Goal: Information Seeking & Learning: Learn about a topic

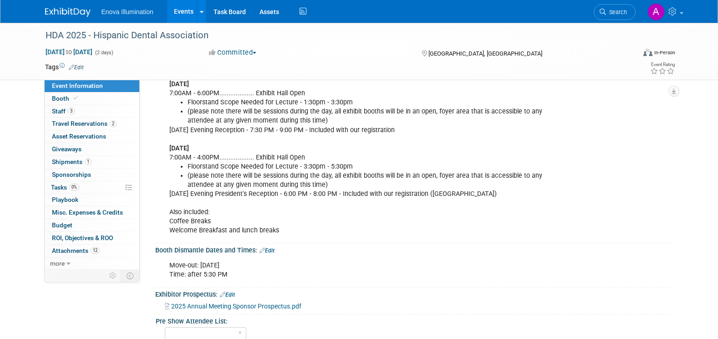
click at [76, 10] on img at bounding box center [68, 12] width 46 height 9
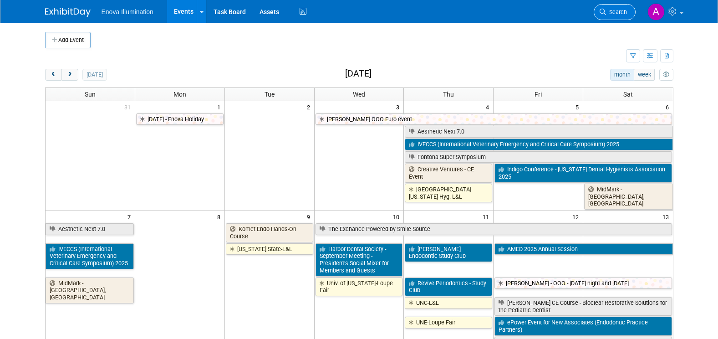
click at [608, 12] on span "Search" at bounding box center [616, 12] width 21 height 7
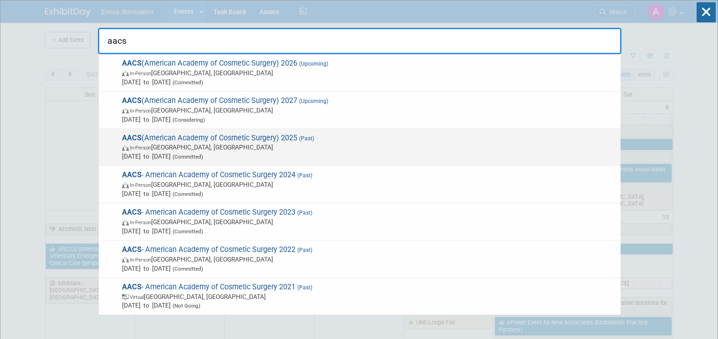
type input "aacs"
click at [141, 134] on strong "AACS" at bounding box center [132, 137] width 20 height 9
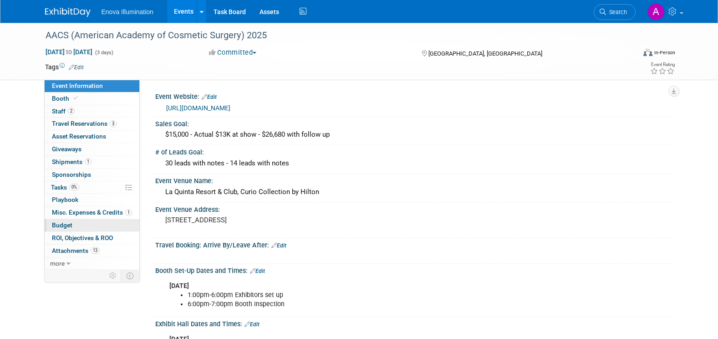
click at [68, 225] on span "Budget" at bounding box center [62, 224] width 20 height 7
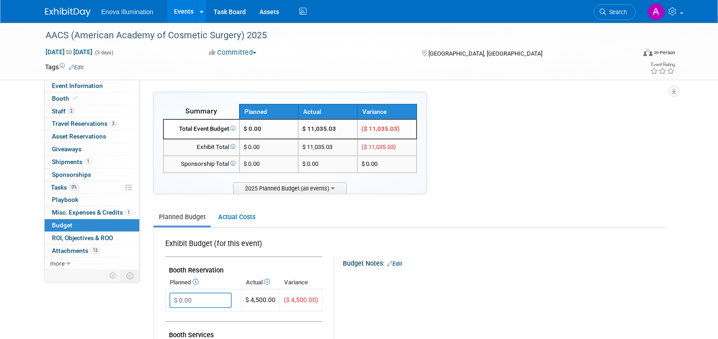
click at [619, 9] on span "Search" at bounding box center [616, 12] width 21 height 7
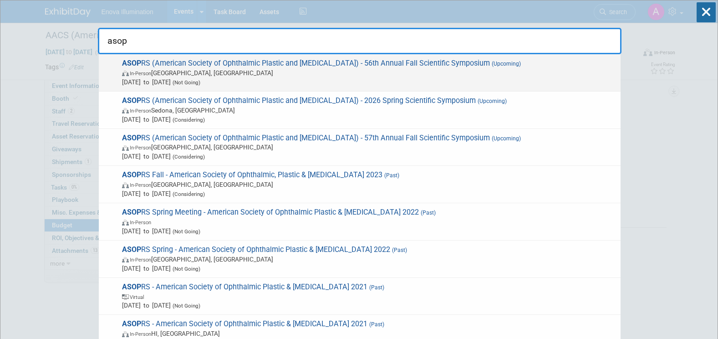
type input "asop"
click at [201, 66] on span "ASOP RS (American Society of Ophthalmic Plastic and Reconstructive Surgery) - 5…" at bounding box center [367, 73] width 497 height 28
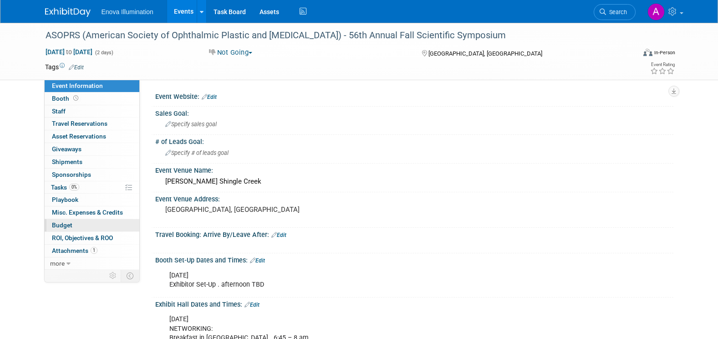
click at [80, 220] on link "Budget" at bounding box center [92, 225] width 95 height 12
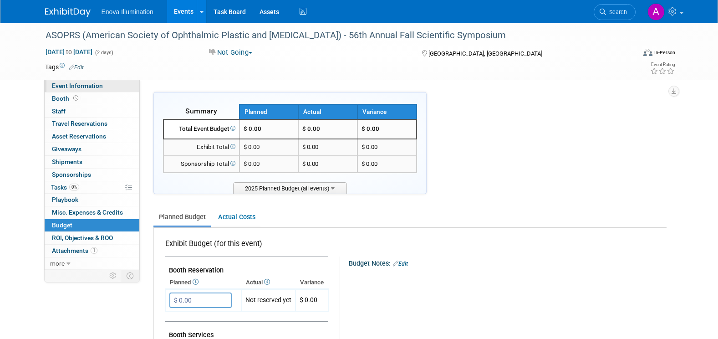
click at [71, 85] on span "Event Information" at bounding box center [77, 85] width 51 height 7
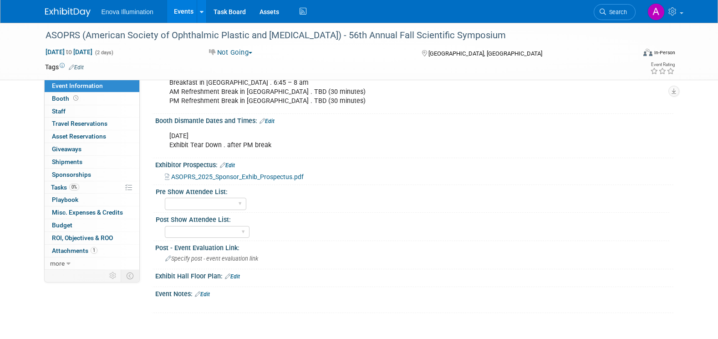
scroll to position [319, 0]
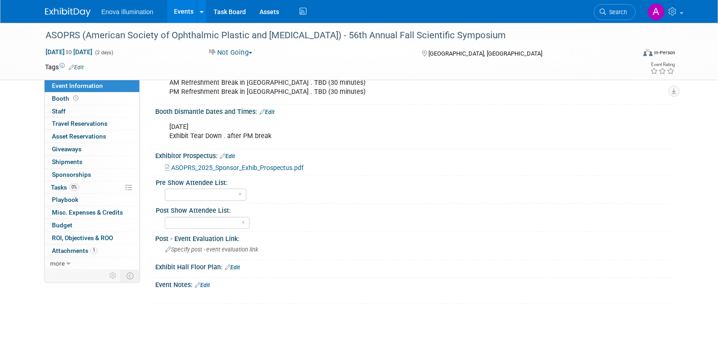
click at [253, 168] on span "ASOPRS_2025_Sponsor_Exhib_Prospectus.pdf" at bounding box center [237, 167] width 133 height 7
click at [608, 14] on span "Search" at bounding box center [616, 12] width 21 height 7
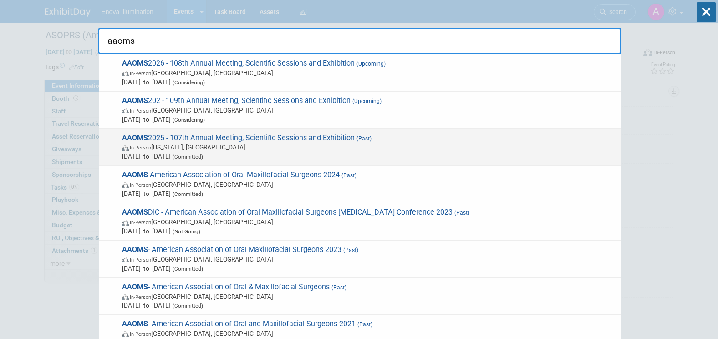
type input "aaoms"
click at [171, 139] on span "AAOMS 2025 - 107th Annual Meeting, Scientific Sessions and Exhibition (Past) In…" at bounding box center [367, 147] width 497 height 28
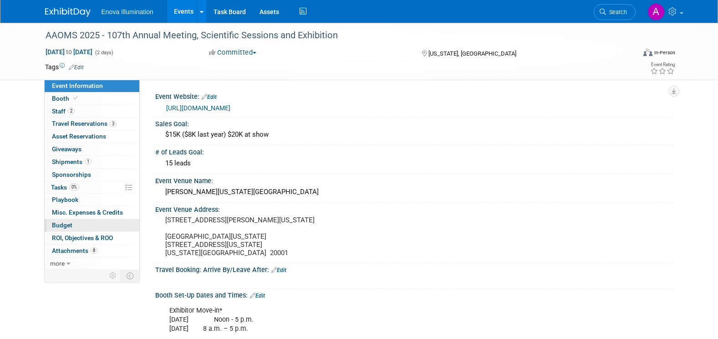
click at [70, 229] on link "Budget" at bounding box center [92, 225] width 95 height 12
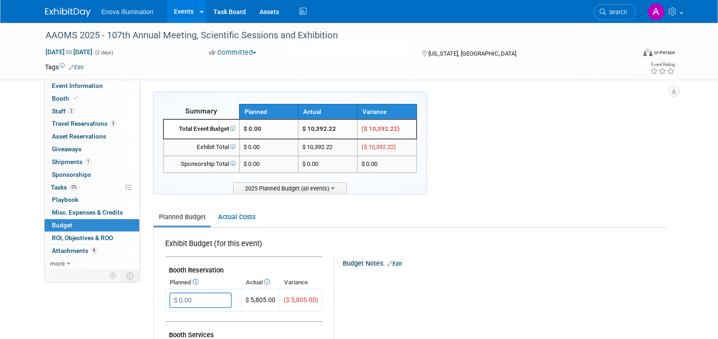
click at [615, 12] on span "Search" at bounding box center [616, 12] width 21 height 7
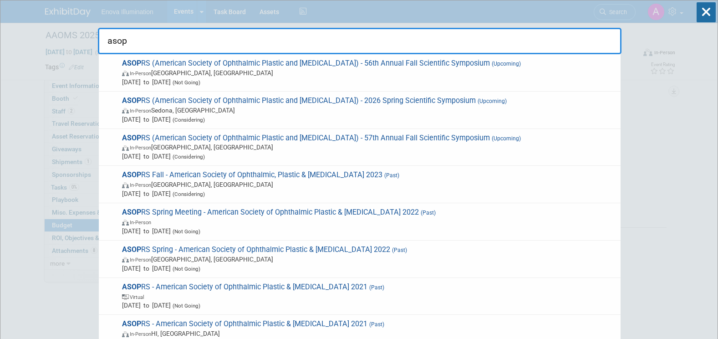
drag, startPoint x: 152, startPoint y: 38, endPoint x: 89, endPoint y: 40, distance: 62.9
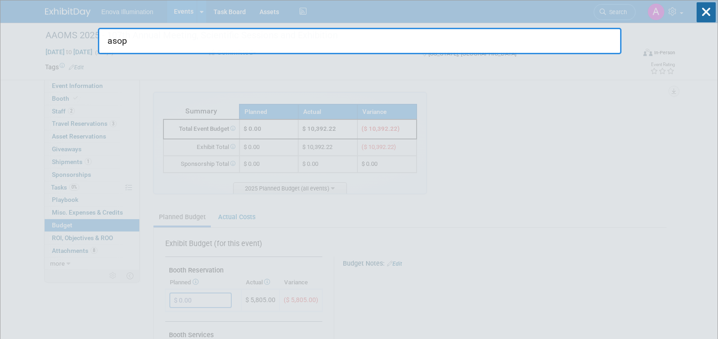
type input "a"
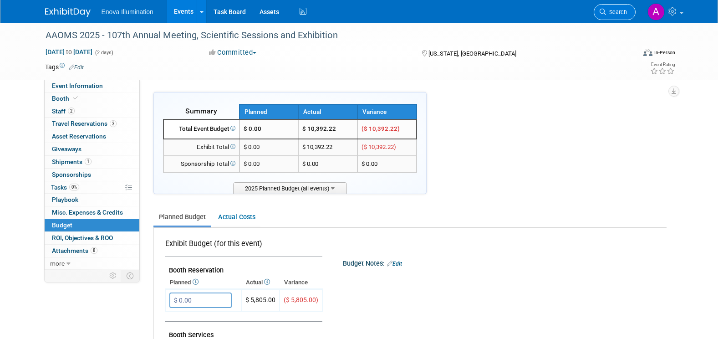
click at [615, 15] on link "Search" at bounding box center [615, 12] width 42 height 16
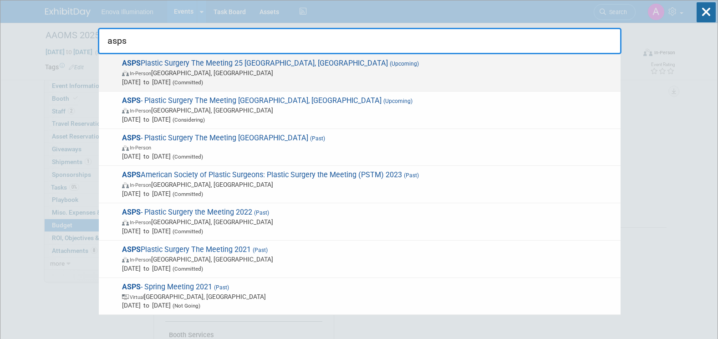
type input "asps"
click at [199, 65] on span "ASPS Plastic Surgery The Meeting 25 New Orleans, LA (Upcoming) In-Person New Or…" at bounding box center [367, 73] width 497 height 28
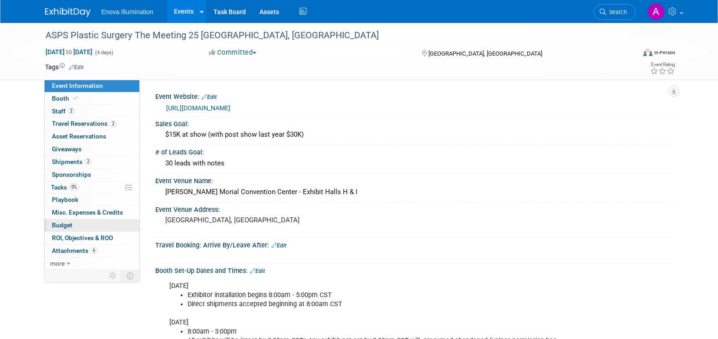
click at [83, 223] on link "Budget" at bounding box center [92, 225] width 95 height 12
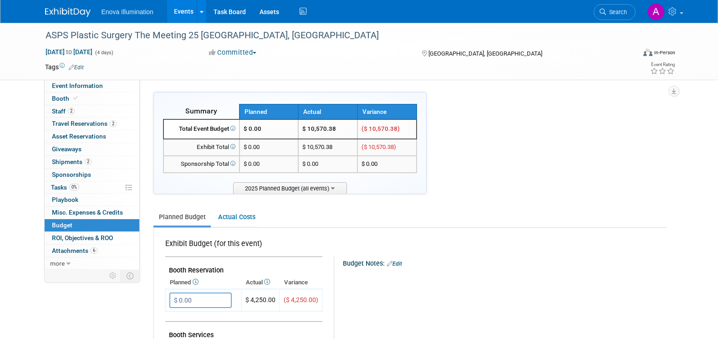
click at [72, 9] on img at bounding box center [68, 12] width 46 height 9
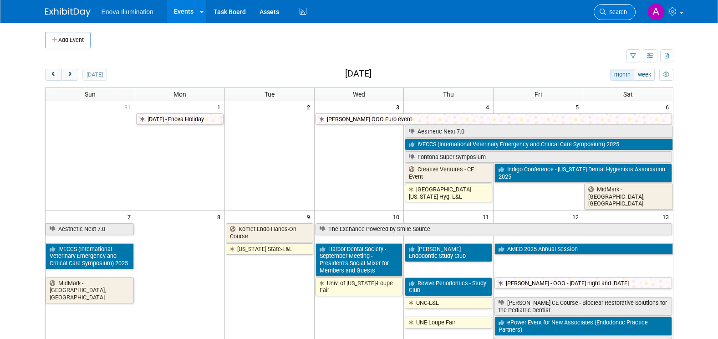
click at [620, 13] on span "Search" at bounding box center [616, 12] width 21 height 7
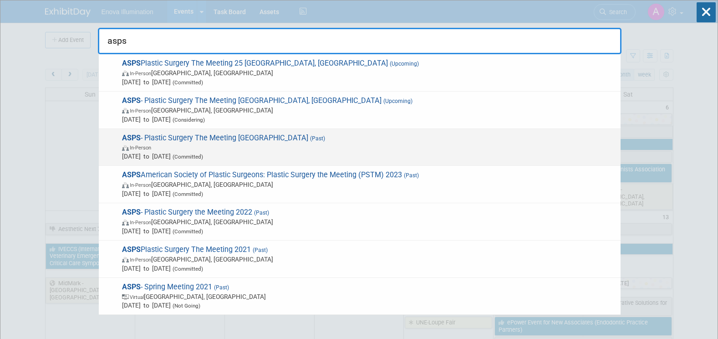
type input "asps"
click at [179, 134] on span "ASPS - Plastic Surgery The Meeting San Diego (Past) In-Person Sep 27, 2024 to S…" at bounding box center [367, 147] width 497 height 28
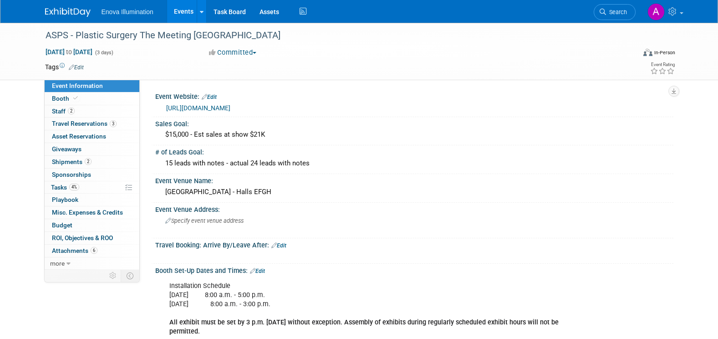
click at [70, 8] on img at bounding box center [68, 12] width 46 height 9
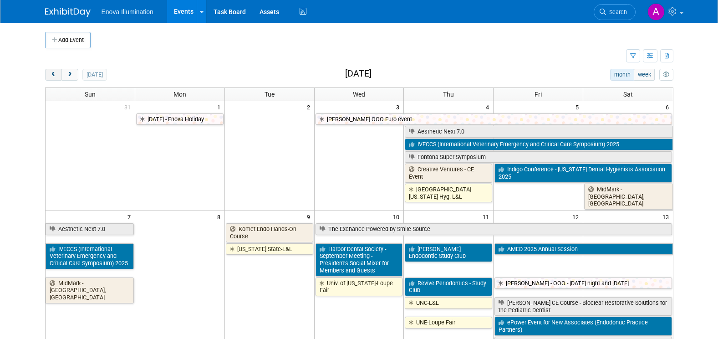
click at [51, 77] on span "prev" at bounding box center [53, 75] width 7 height 6
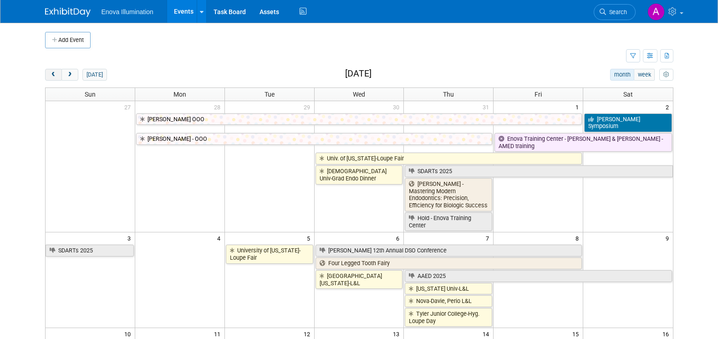
click at [51, 77] on span "prev" at bounding box center [53, 75] width 7 height 6
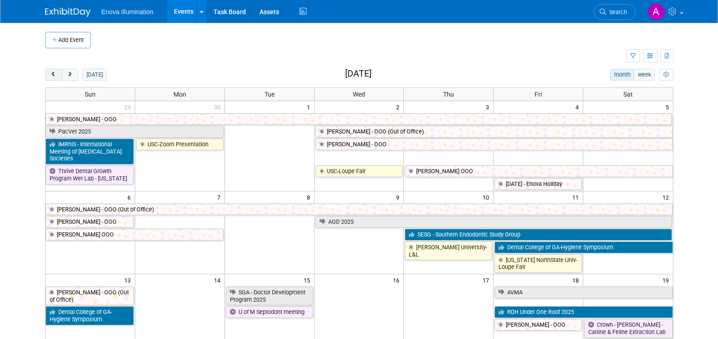
click at [51, 77] on span "prev" at bounding box center [53, 75] width 7 height 6
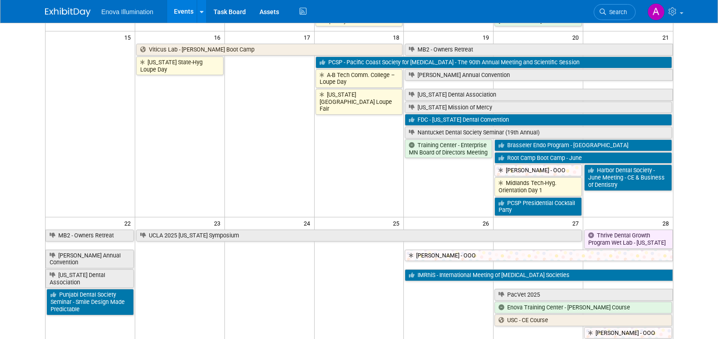
scroll to position [273, 0]
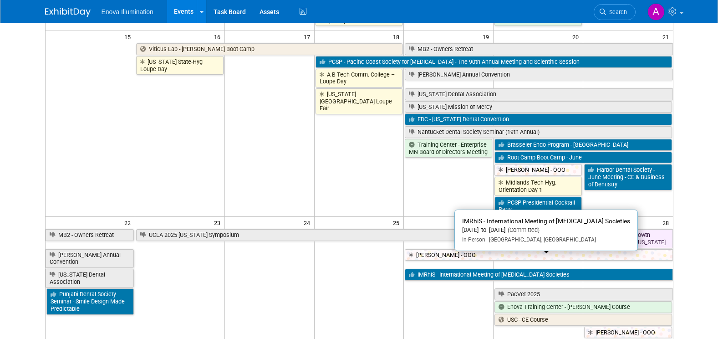
click at [434, 269] on link "IMRhiS - International Meeting of [MEDICAL_DATA] Societies" at bounding box center [539, 275] width 268 height 12
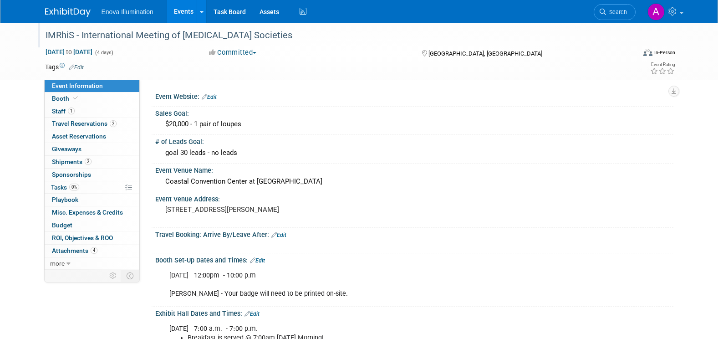
click at [81, 36] on div "IMRhiS - International Meeting of [MEDICAL_DATA] Societies" at bounding box center [332, 35] width 580 height 16
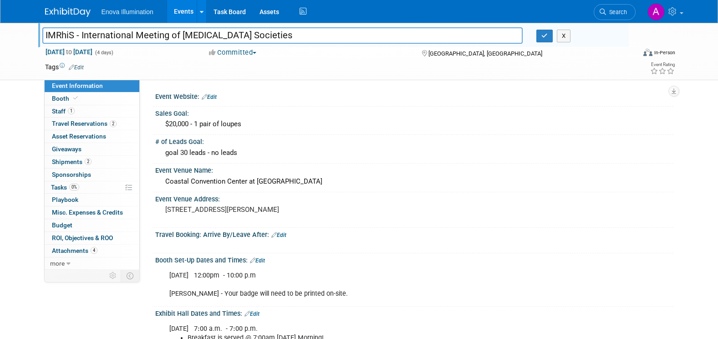
drag, startPoint x: 46, startPoint y: 34, endPoint x: 299, endPoint y: 39, distance: 253.3
click at [299, 39] on input "IMRhiS - International Meeting of [MEDICAL_DATA] Societies" at bounding box center [282, 35] width 481 height 16
click at [544, 36] on icon "button" at bounding box center [545, 36] width 6 height 6
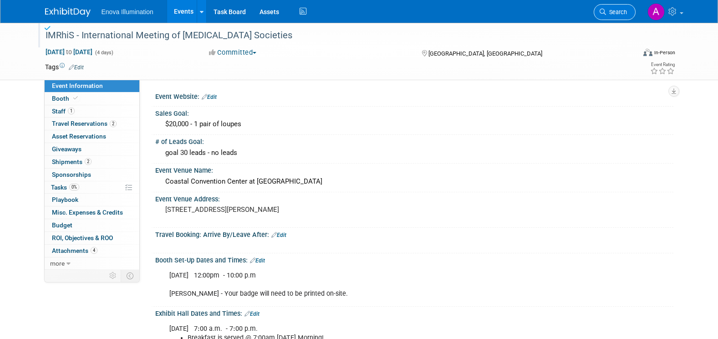
click at [620, 9] on span "Search" at bounding box center [616, 12] width 21 height 7
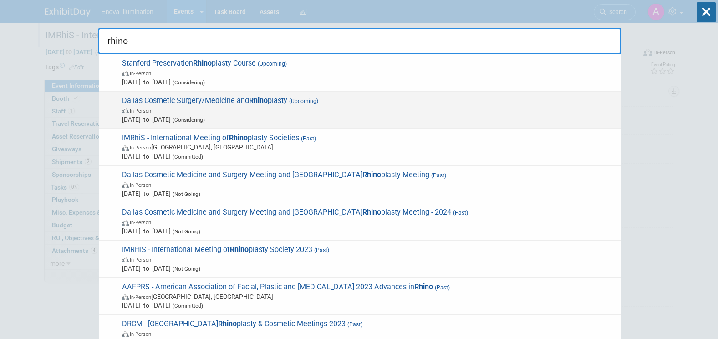
type input "rhino"
click at [162, 103] on span "Dallas Cosmetic Surgery/Medicine and Rhino plasty (Upcoming) In-Person Mar 19, …" at bounding box center [367, 110] width 497 height 28
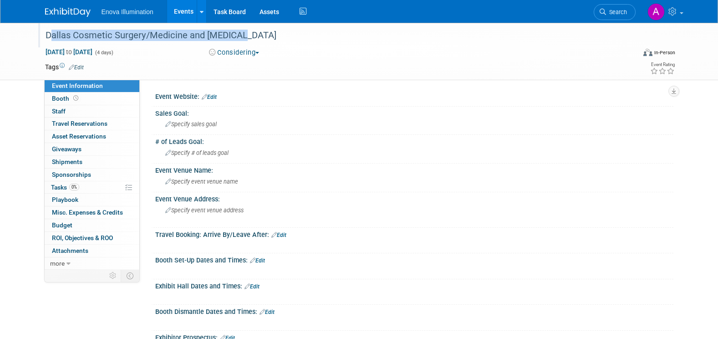
drag, startPoint x: 44, startPoint y: 36, endPoint x: 237, endPoint y: 39, distance: 193.2
click at [237, 39] on div "Dallas Cosmetic Surgery/Medicine and [MEDICAL_DATA]" at bounding box center [332, 35] width 580 height 16
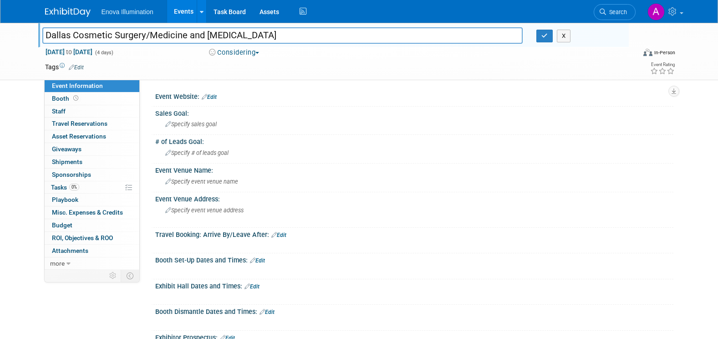
drag, startPoint x: 265, startPoint y: 36, endPoint x: 37, endPoint y: 39, distance: 228.3
click at [37, 39] on div "Dallas Cosmetic Surgery/Medicine and [MEDICAL_DATA]" at bounding box center [283, 37] width 495 height 14
click at [614, 17] on link "Search" at bounding box center [615, 12] width 42 height 16
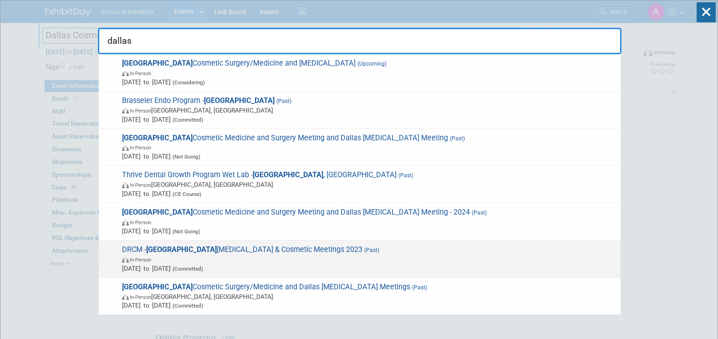
type input "dallas"
click at [198, 249] on span "DRCM - Dallas Rhinoplasty & Cosmetic Meetings 2023 (Past) In-Person Mar 9, 2023…" at bounding box center [367, 259] width 497 height 28
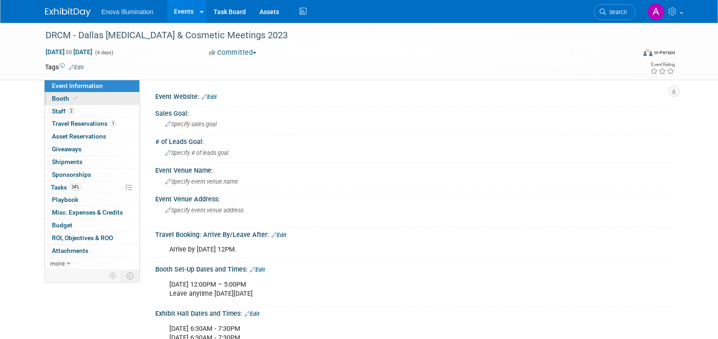
click at [107, 102] on link "Booth" at bounding box center [92, 98] width 95 height 12
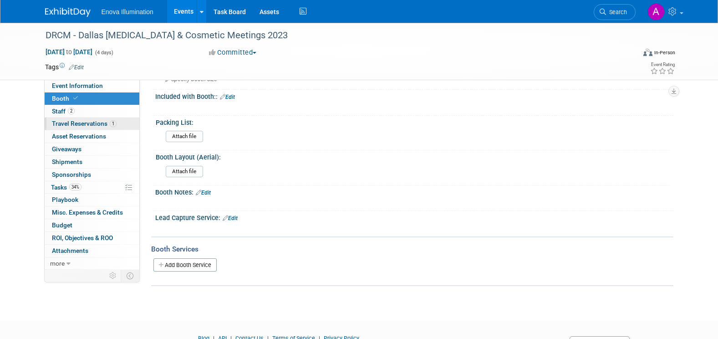
scroll to position [5, 0]
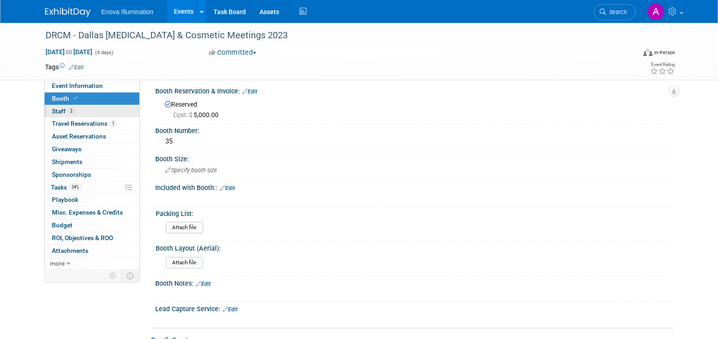
click at [77, 110] on link "2 Staff 2" at bounding box center [92, 111] width 95 height 12
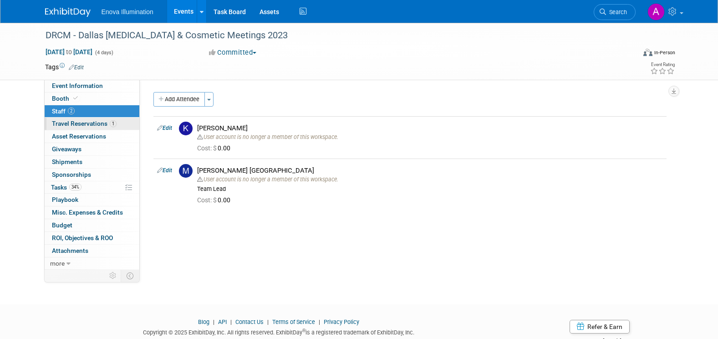
click at [120, 123] on link "1 Travel Reservations 1" at bounding box center [92, 124] width 95 height 12
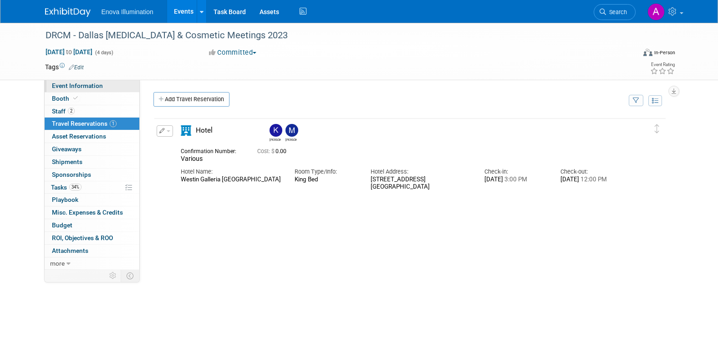
click at [113, 86] on link "Event Information" at bounding box center [92, 86] width 95 height 12
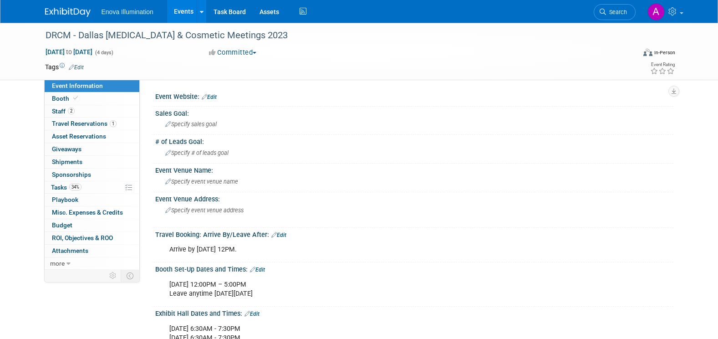
click at [77, 14] on img at bounding box center [68, 12] width 46 height 9
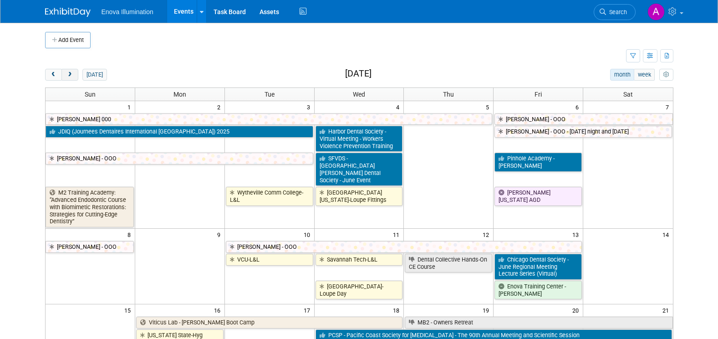
click at [69, 76] on span "next" at bounding box center [70, 75] width 7 height 6
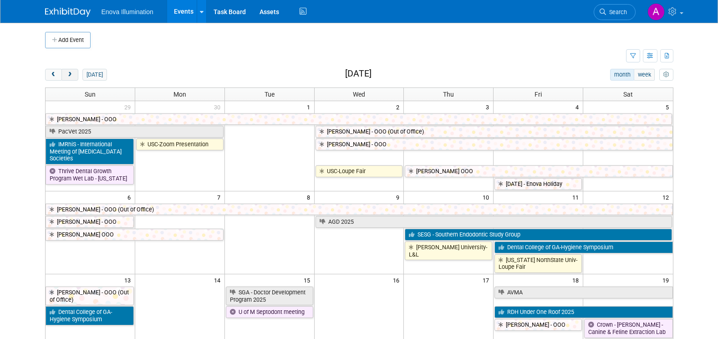
click at [69, 76] on span "next" at bounding box center [70, 75] width 7 height 6
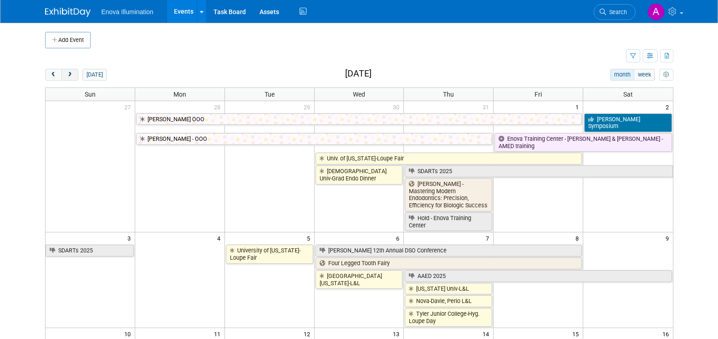
click at [69, 76] on span "next" at bounding box center [70, 75] width 7 height 6
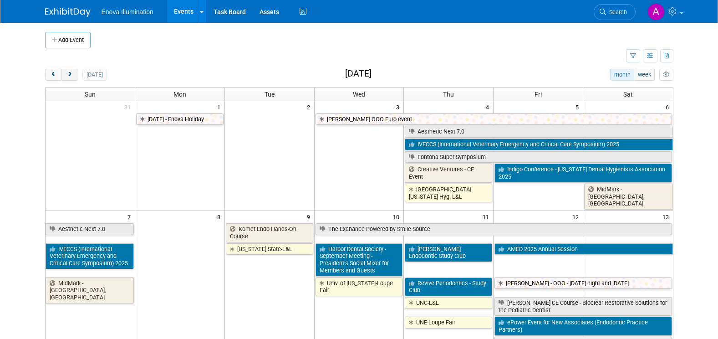
click at [71, 76] on span "next" at bounding box center [70, 75] width 7 height 6
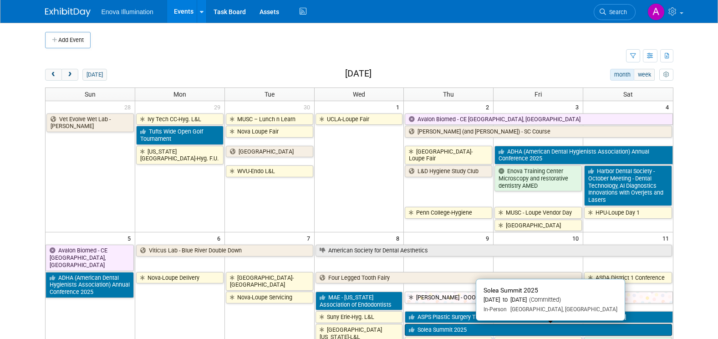
click at [455, 330] on link "Solea Summit 2025" at bounding box center [538, 330] width 267 height 12
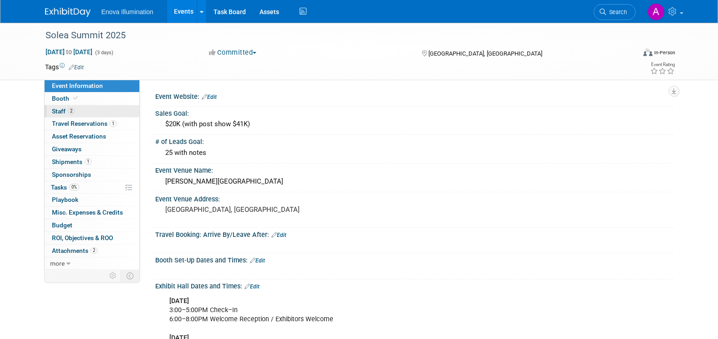
click at [95, 113] on link "2 Staff 2" at bounding box center [92, 111] width 95 height 12
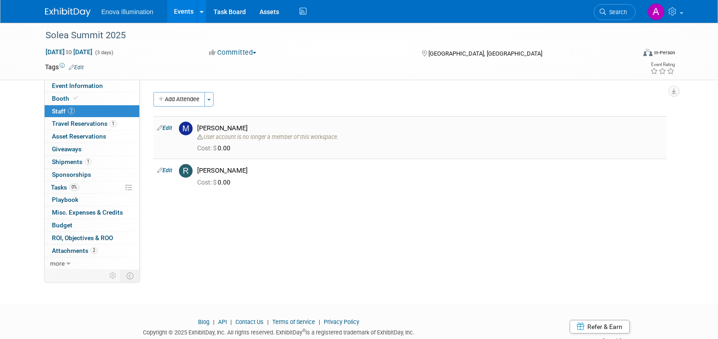
click at [168, 128] on link "Edit" at bounding box center [164, 128] width 15 height 6
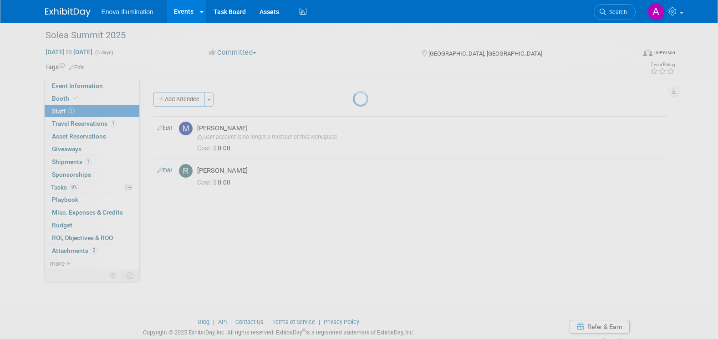
select select "4d1b6f4c-e2e7-400f-9091-5216f53c7b0c"
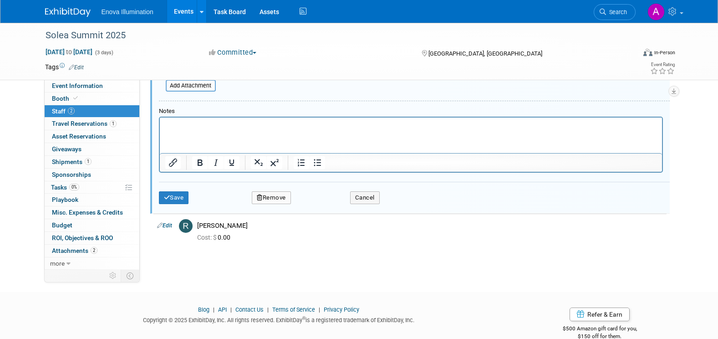
scroll to position [277, 0]
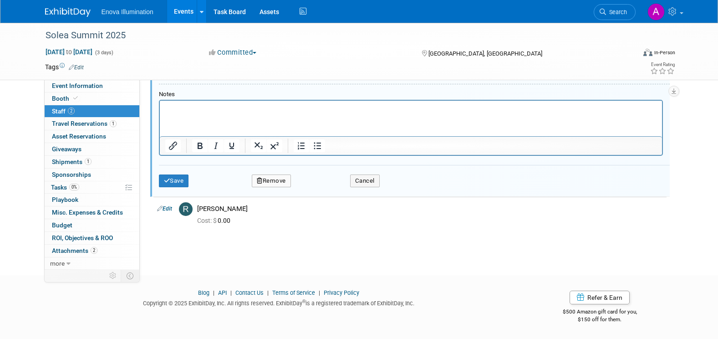
click at [268, 178] on button "Remove" at bounding box center [271, 180] width 39 height 13
click at [321, 188] on link "Yes" at bounding box center [321, 188] width 26 height 15
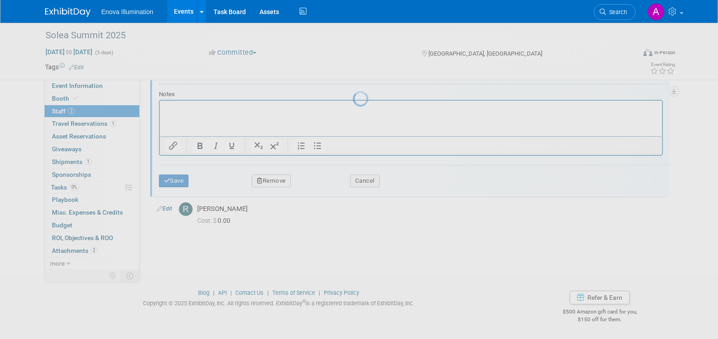
scroll to position [29, 0]
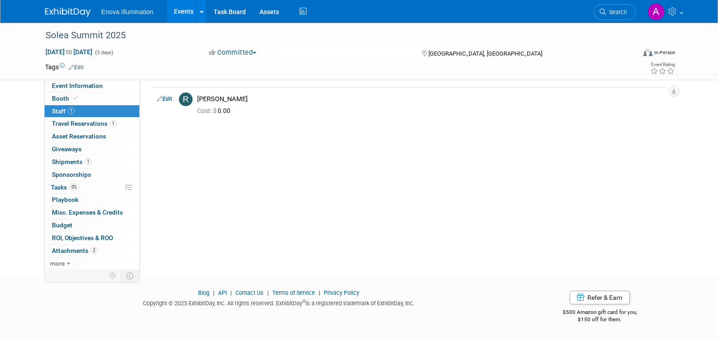
click at [72, 10] on img at bounding box center [68, 12] width 46 height 9
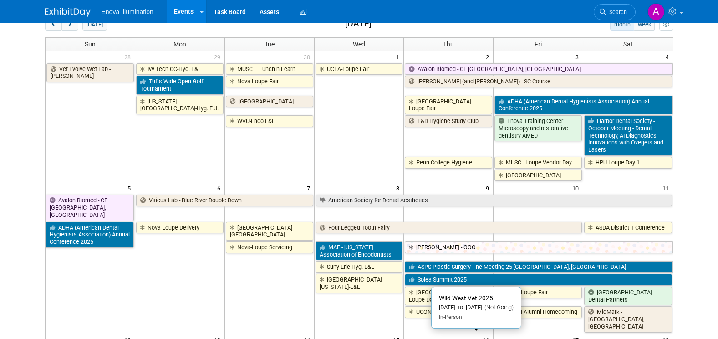
scroll to position [137, 0]
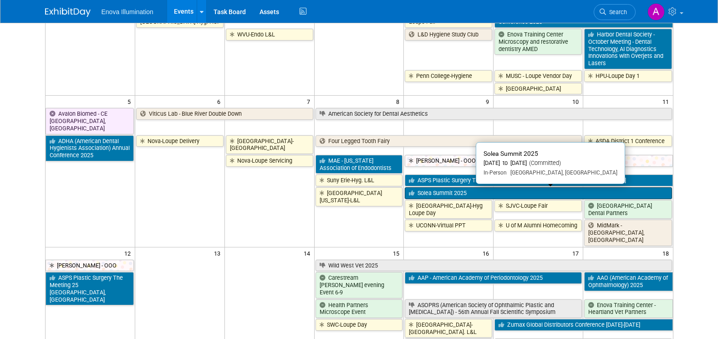
click at [441, 192] on link "Solea Summit 2025" at bounding box center [538, 193] width 267 height 12
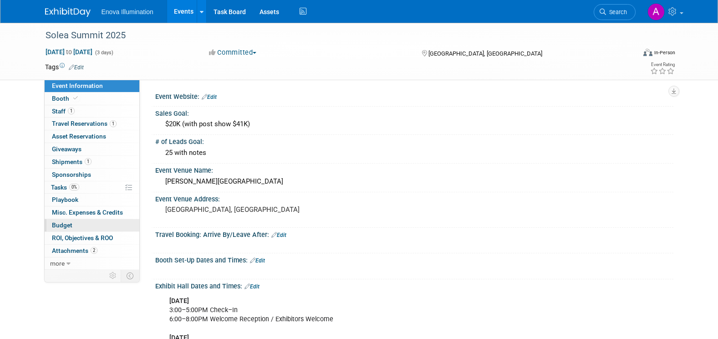
click at [89, 225] on link "Budget" at bounding box center [92, 225] width 95 height 12
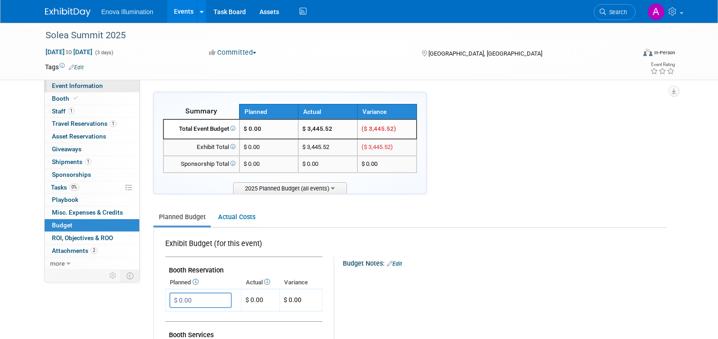
click at [104, 86] on link "Event Information" at bounding box center [92, 86] width 95 height 12
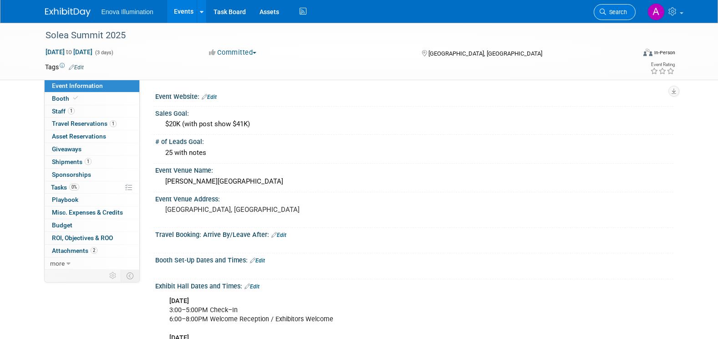
click at [619, 10] on span "Search" at bounding box center [616, 12] width 21 height 7
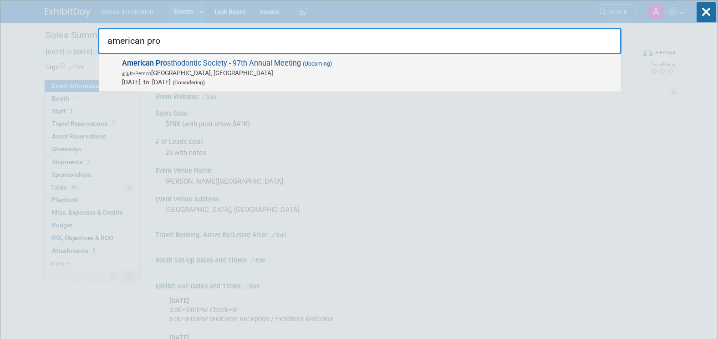
type input "american pro"
click at [143, 67] on span "American Pro sthodontic Society - 97th Annual Meeting (Upcoming) In-Person Chic…" at bounding box center [367, 73] width 497 height 28
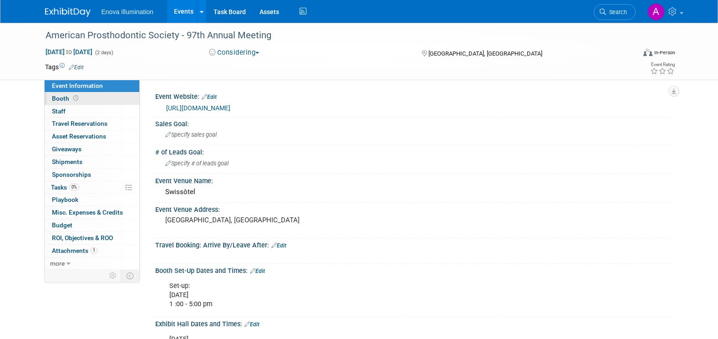
click at [109, 102] on link "Booth" at bounding box center [92, 98] width 95 height 12
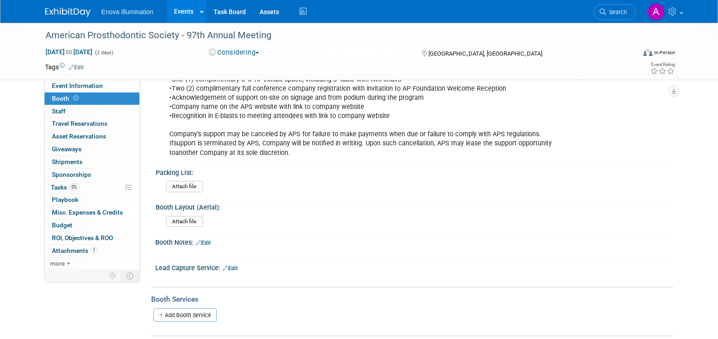
scroll to position [137, 0]
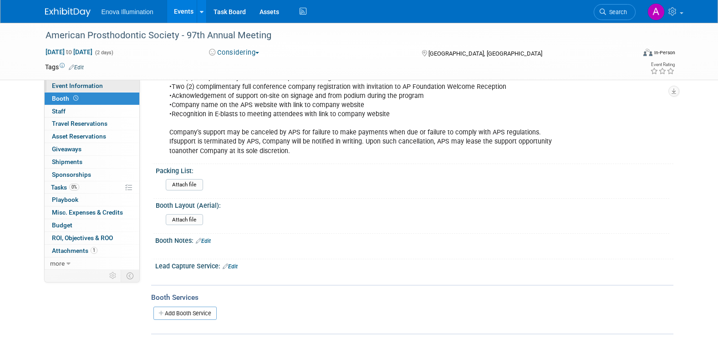
click at [120, 87] on link "Event Information" at bounding box center [92, 86] width 95 height 12
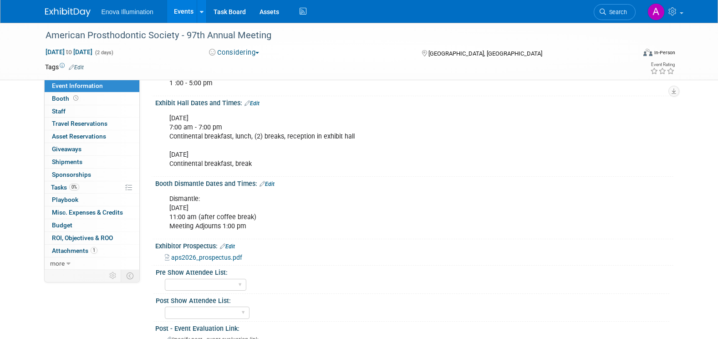
scroll to position [273, 0]
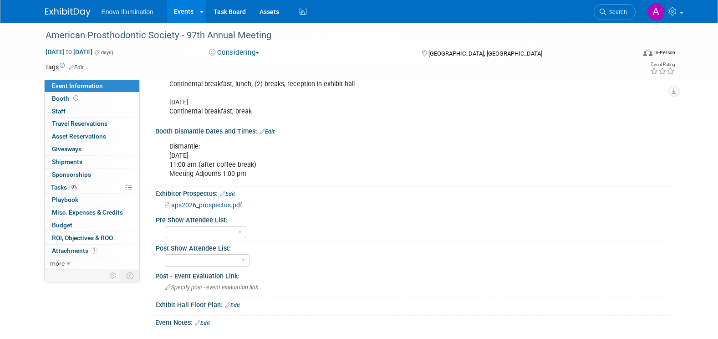
click at [207, 205] on span "aps2026_prospectus.pdf" at bounding box center [206, 204] width 71 height 7
click at [616, 8] on link "Search" at bounding box center [615, 12] width 42 height 16
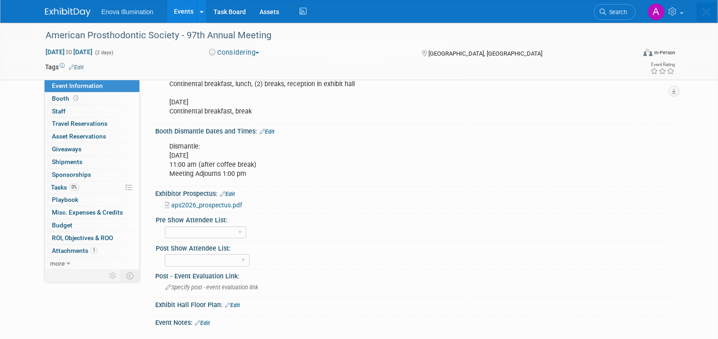
scroll to position [0, 0]
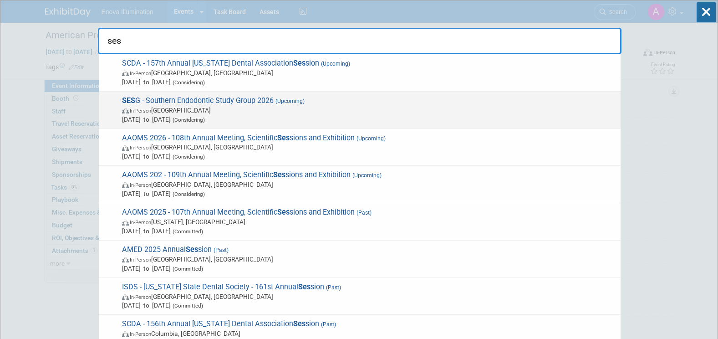
type input "ses"
click at [194, 106] on span "In-Person United States" at bounding box center [369, 110] width 494 height 9
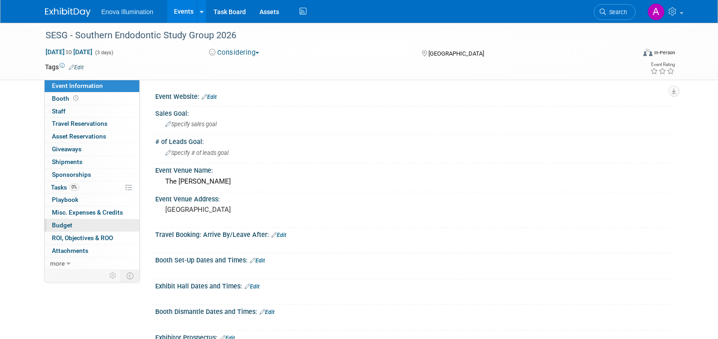
click at [83, 225] on link "Budget" at bounding box center [92, 225] width 95 height 12
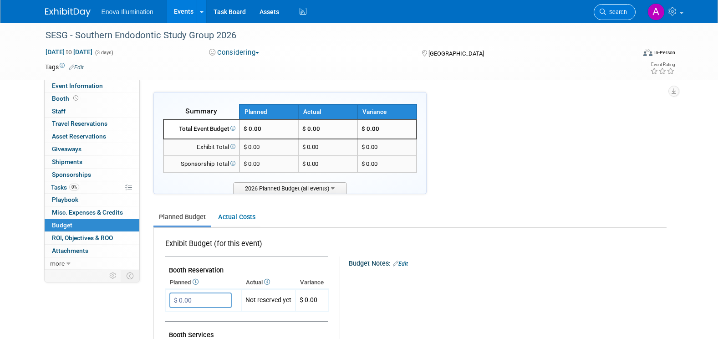
click at [610, 11] on span "Search" at bounding box center [616, 12] width 21 height 7
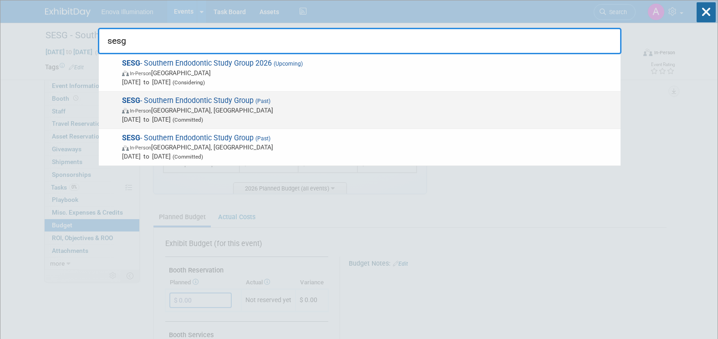
type input "sesg"
click at [161, 103] on span "SESG - Southern Endodontic Study Group (Past) In-Person Palm Beach, FL Jul 10, …" at bounding box center [367, 110] width 497 height 28
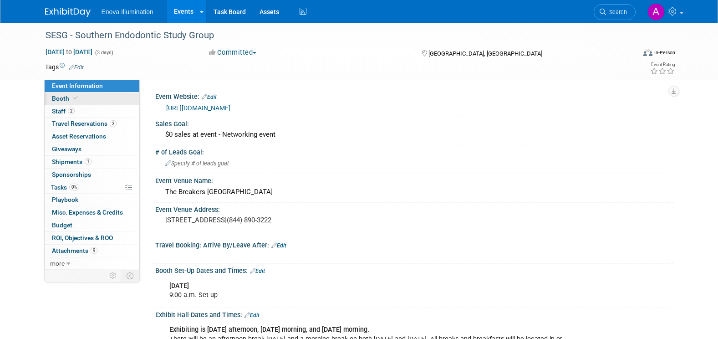
click at [127, 101] on link "Booth" at bounding box center [92, 98] width 95 height 12
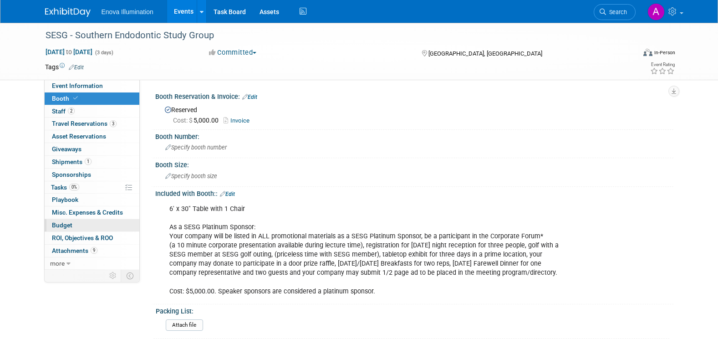
click at [118, 228] on link "Budget" at bounding box center [92, 225] width 95 height 12
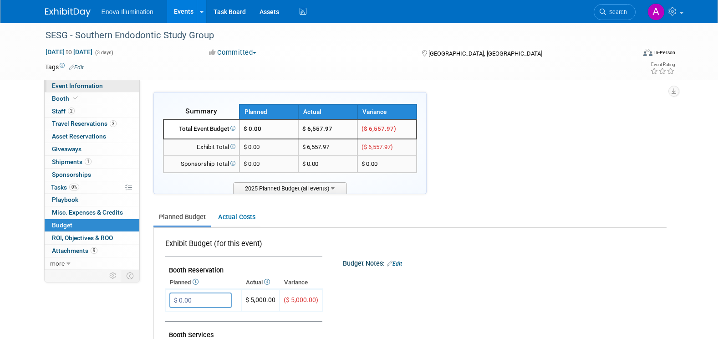
click at [101, 86] on span "Event Information" at bounding box center [77, 85] width 51 height 7
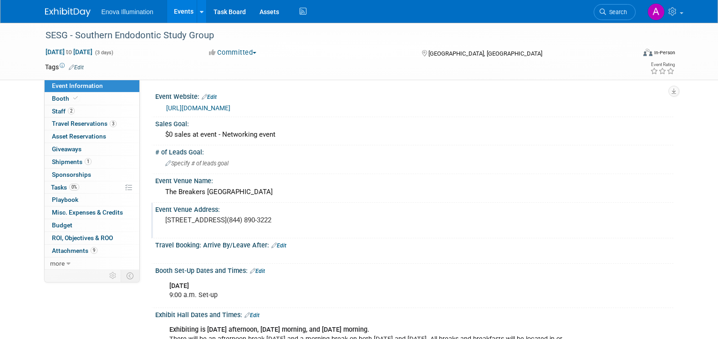
click at [412, 233] on div "Event Venue Address: [STREET_ADDRESS](844) 890-3222" at bounding box center [412, 220] width 523 height 35
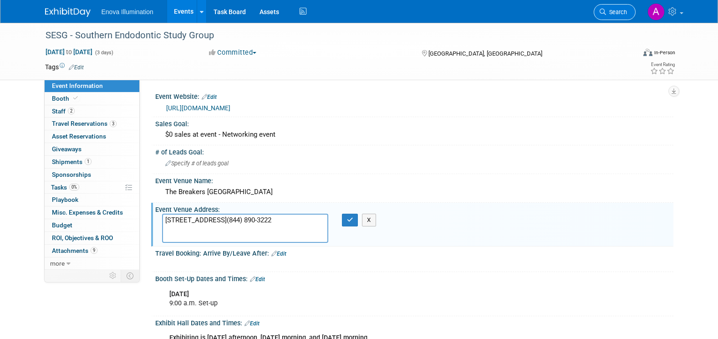
click at [616, 13] on span "Search" at bounding box center [616, 12] width 21 height 7
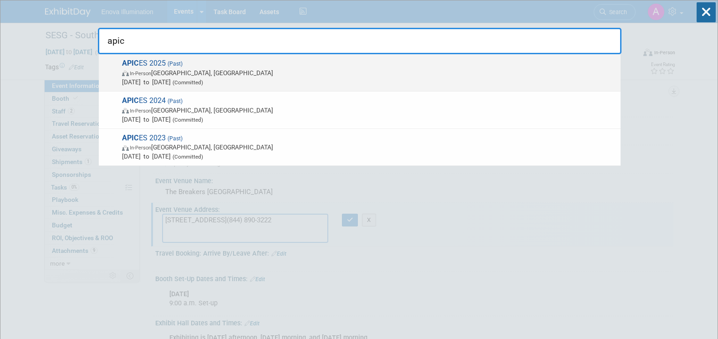
type input "apic"
click at [156, 67] on span "APIC ES 2025 (Past) In-Person [GEOGRAPHIC_DATA], [GEOGRAPHIC_DATA] [DATE] to [D…" at bounding box center [367, 73] width 497 height 28
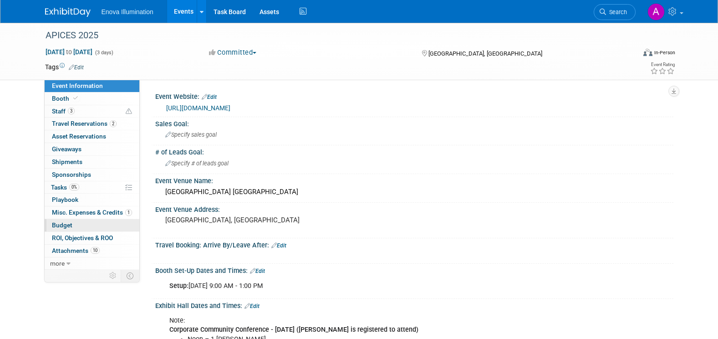
click at [82, 226] on link "Budget" at bounding box center [92, 225] width 95 height 12
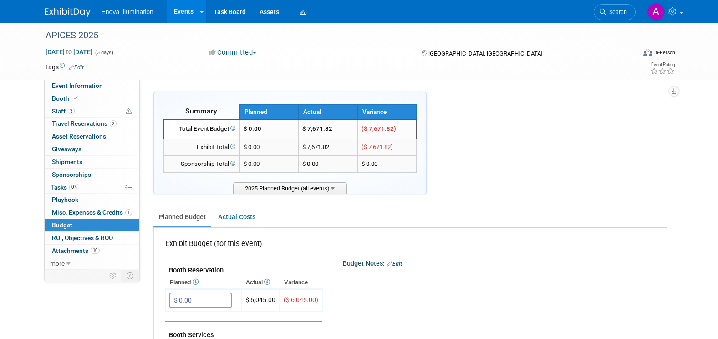
click at [616, 14] on span "Search" at bounding box center [616, 12] width 21 height 7
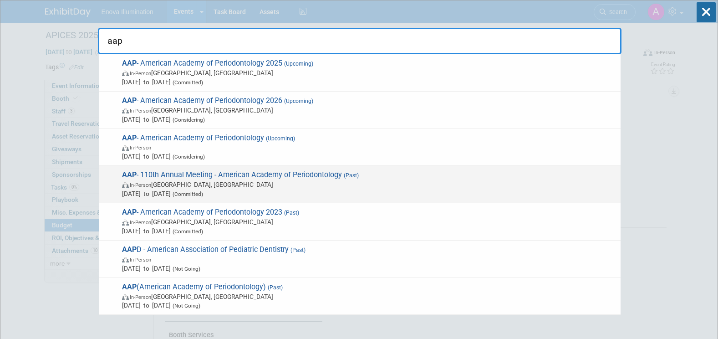
type input "aap"
click at [164, 176] on span "AAP - 110th Annual Meeting - American Academy of Periodontology (Past) In-Perso…" at bounding box center [367, 184] width 497 height 28
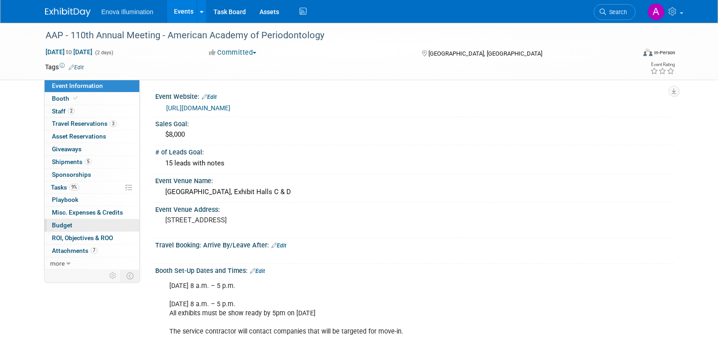
click at [78, 227] on link "Budget" at bounding box center [92, 225] width 95 height 12
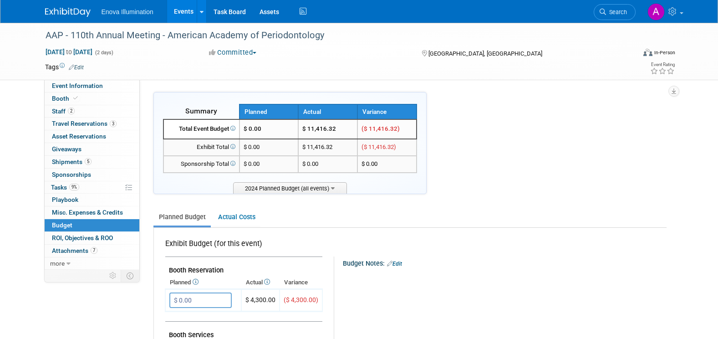
click at [611, 9] on span "Search" at bounding box center [616, 12] width 21 height 7
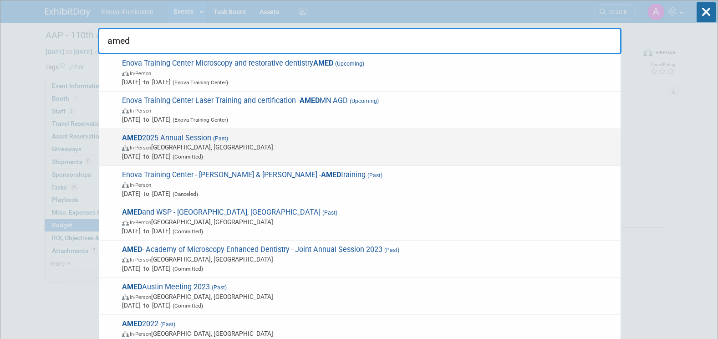
type input "amed"
click at [170, 136] on span "AMED 2025 Annual Session (Past) In-Person San Diego, CA Sep 12, 2025 to Sep 14,…" at bounding box center [367, 147] width 497 height 28
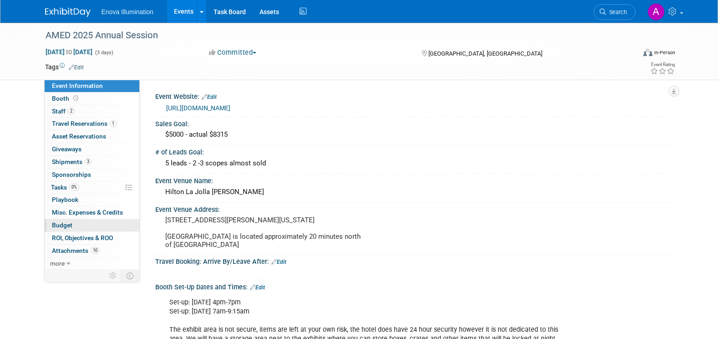
click at [89, 227] on link "Budget" at bounding box center [92, 225] width 95 height 12
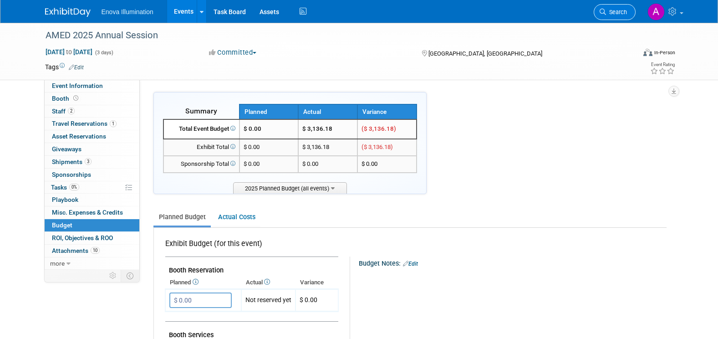
click at [610, 9] on span "Search" at bounding box center [616, 12] width 21 height 7
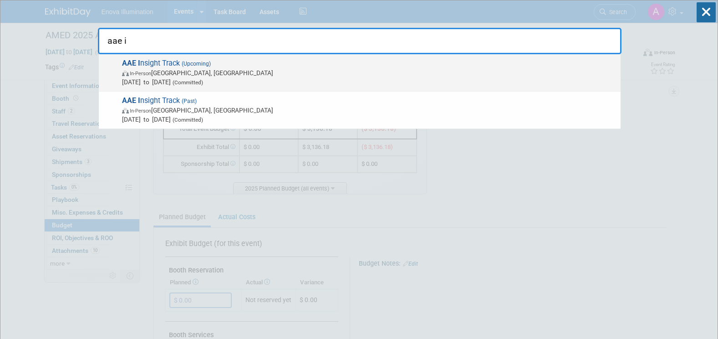
type input "aae i"
click at [169, 63] on span "AAE I nsight Track (Upcoming) In-Person Palm Springs, CA Nov 13, 2025 to Nov 15…" at bounding box center [367, 73] width 497 height 28
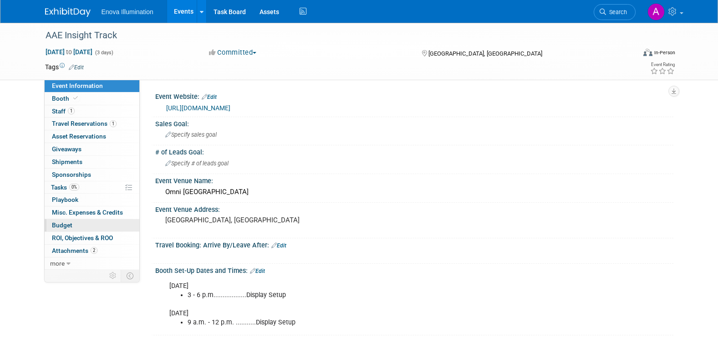
click at [72, 227] on link "Budget" at bounding box center [92, 225] width 95 height 12
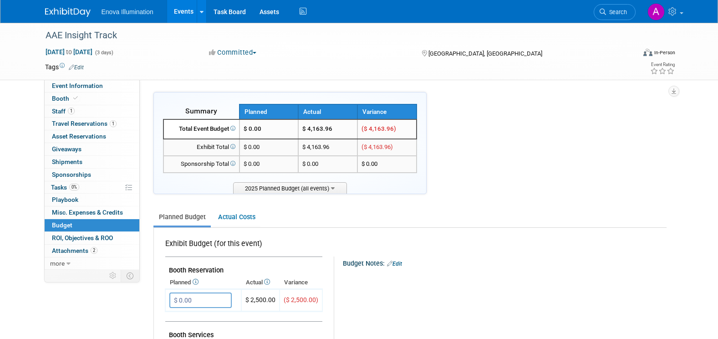
click at [620, 12] on span "Search" at bounding box center [616, 12] width 21 height 7
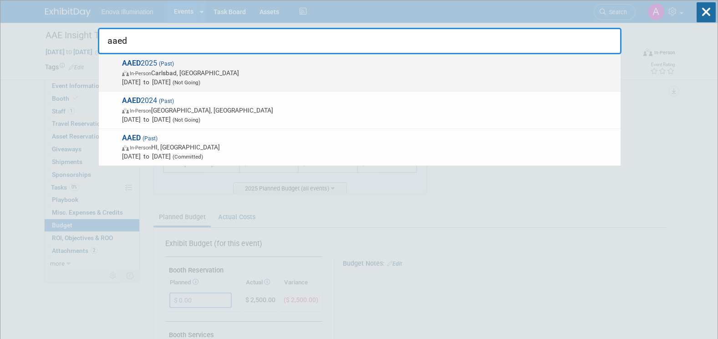
type input "aaed"
click at [149, 71] on span "In-Person" at bounding box center [140, 74] width 21 height 6
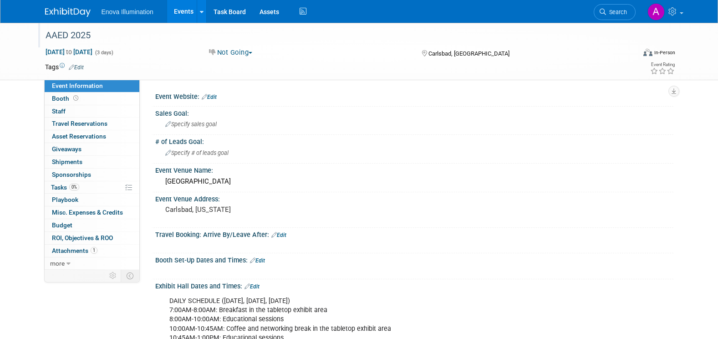
drag, startPoint x: 45, startPoint y: 36, endPoint x: 91, endPoint y: 34, distance: 46.5
click at [91, 34] on div "AAED 2025" at bounding box center [332, 35] width 580 height 16
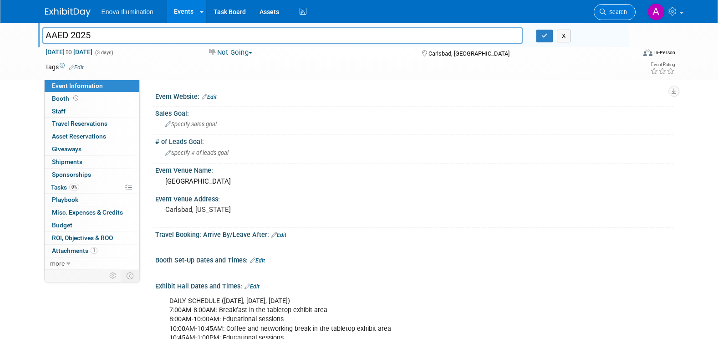
click at [618, 10] on span "Search" at bounding box center [616, 12] width 21 height 7
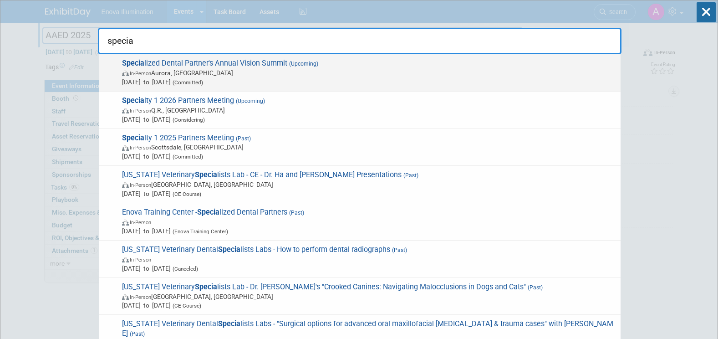
type input "specia"
click at [173, 65] on span "Specia lized Dental Partner's Annual Vision Summit (Upcoming) In-Person Aurora,…" at bounding box center [367, 73] width 497 height 28
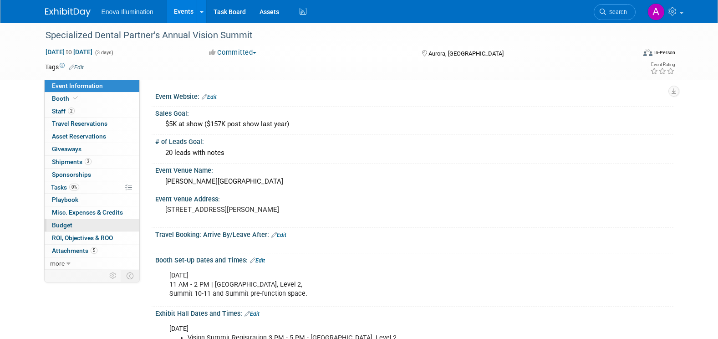
click at [82, 222] on link "Budget" at bounding box center [92, 225] width 95 height 12
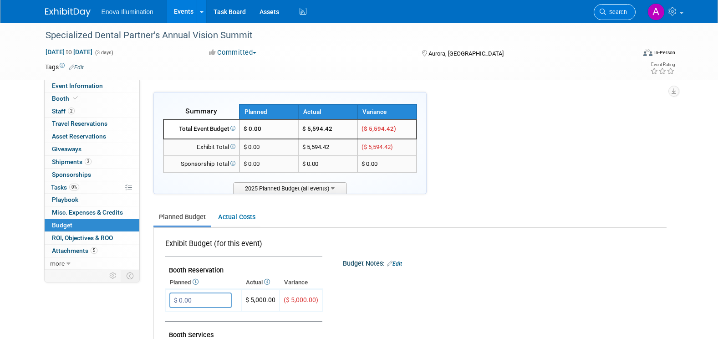
click at [615, 15] on link "Search" at bounding box center [615, 12] width 42 height 16
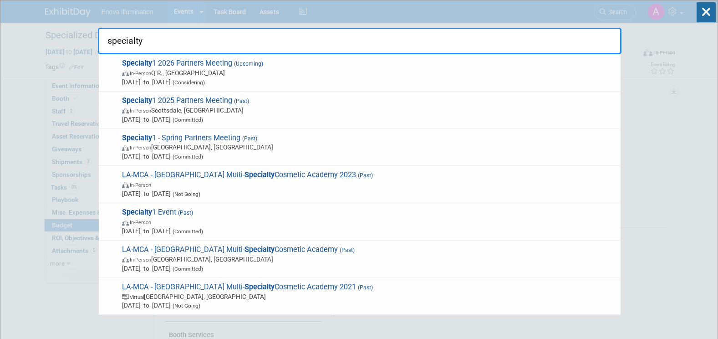
type input "specialty"
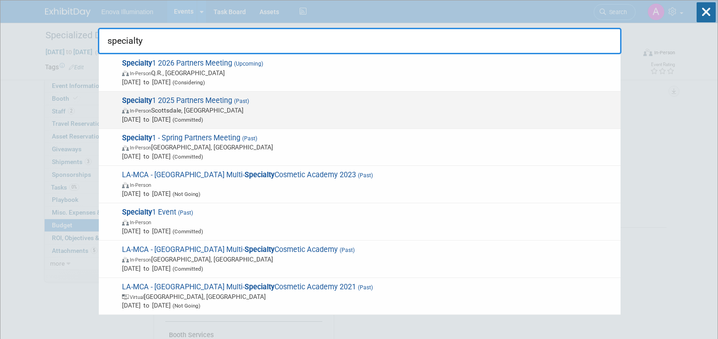
click at [177, 100] on span "Specialty 1 2025 Partners Meeting (Past) In-Person [GEOGRAPHIC_DATA], [GEOGRAPH…" at bounding box center [367, 110] width 497 height 28
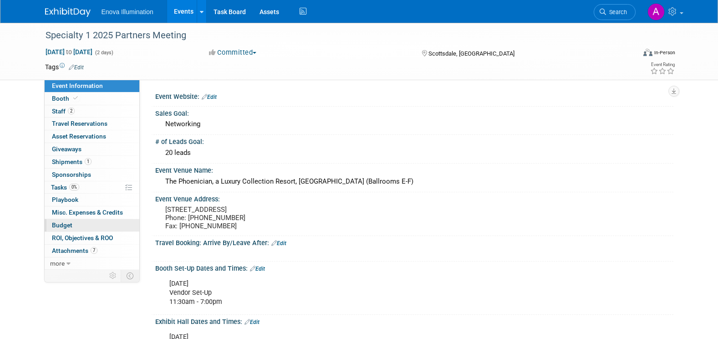
click at [77, 224] on link "Budget" at bounding box center [92, 225] width 95 height 12
